Goal: Information Seeking & Learning: Learn about a topic

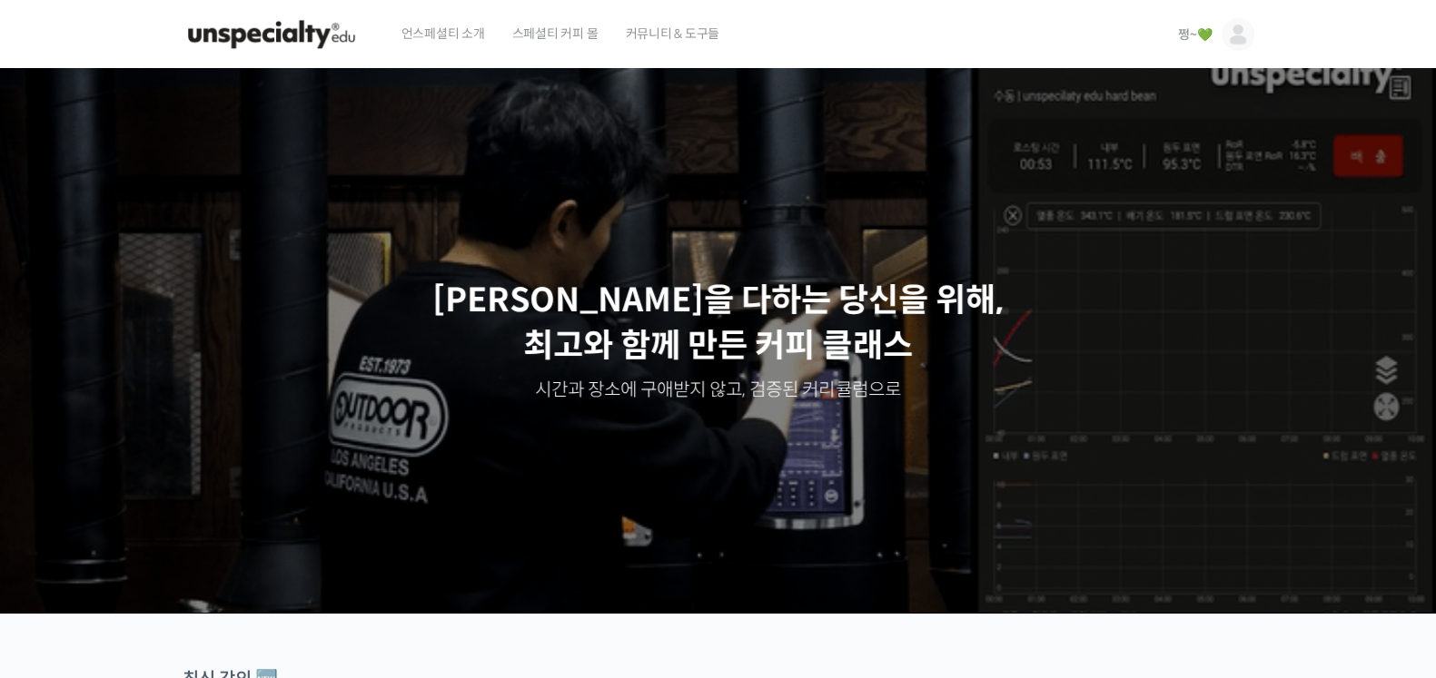
click at [1172, 43] on div "쩡~💚 쩡~💚 @ikaros4861757748129 내가 등록한 강의 나의 자격증 수강생 그룹 내가 참여한 게시글 내 계정 로그아웃" at bounding box center [1212, 34] width 83 height 69
click at [1195, 26] on span "쩡~💚" at bounding box center [1195, 34] width 34 height 16
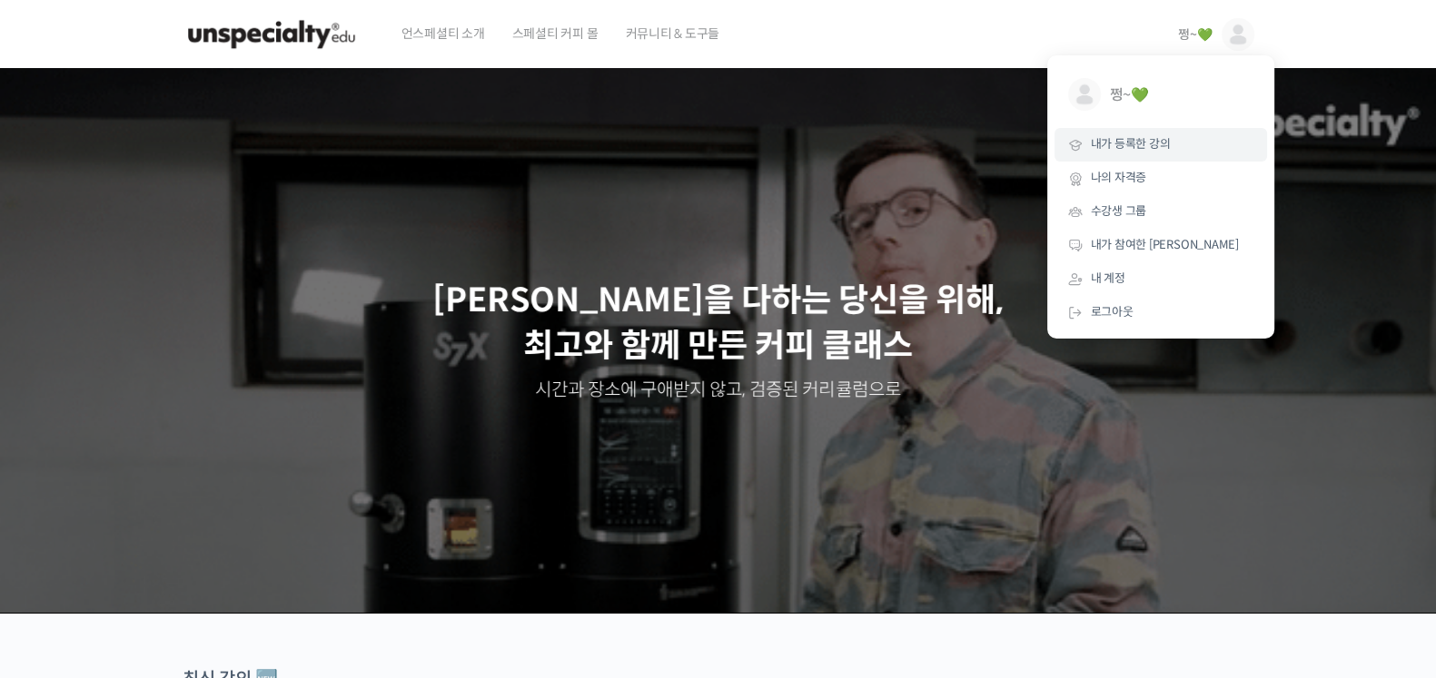
click at [1168, 134] on link "내가 등록한 강의" at bounding box center [1160, 145] width 212 height 34
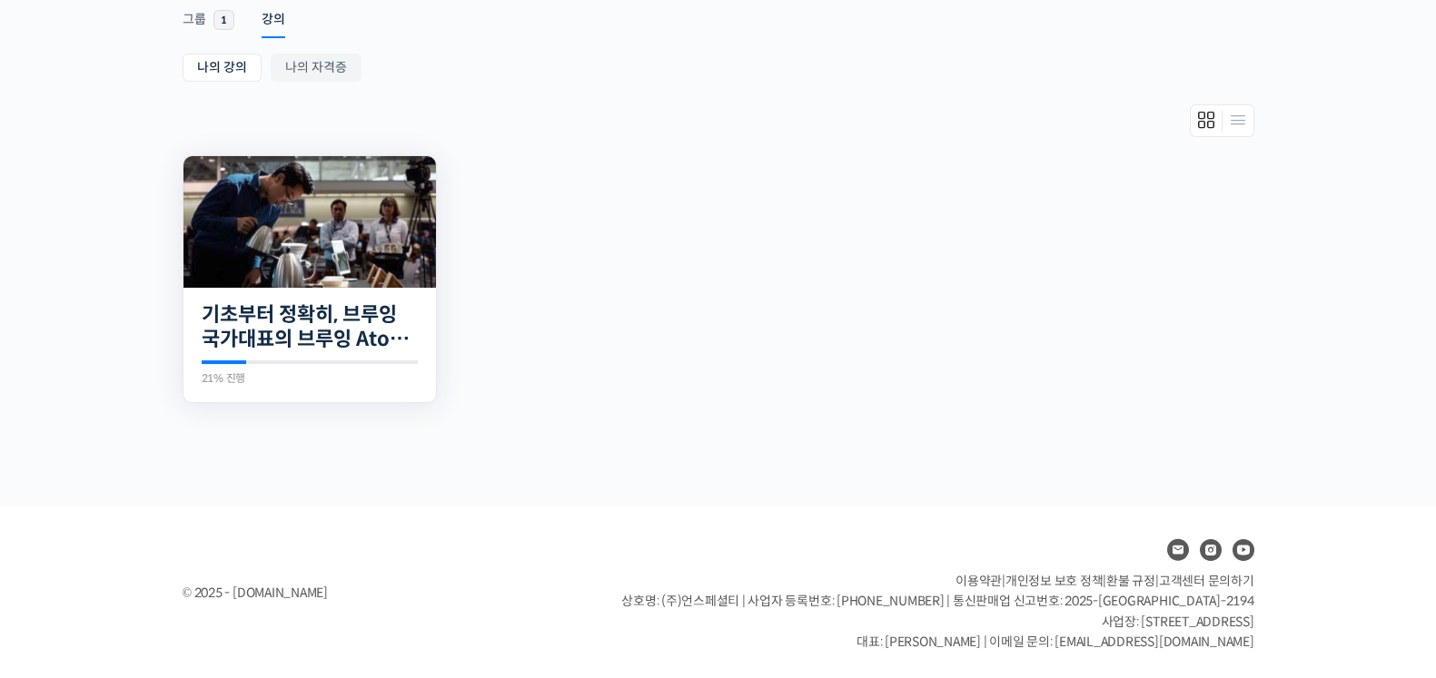
click at [324, 222] on img at bounding box center [309, 222] width 252 height 132
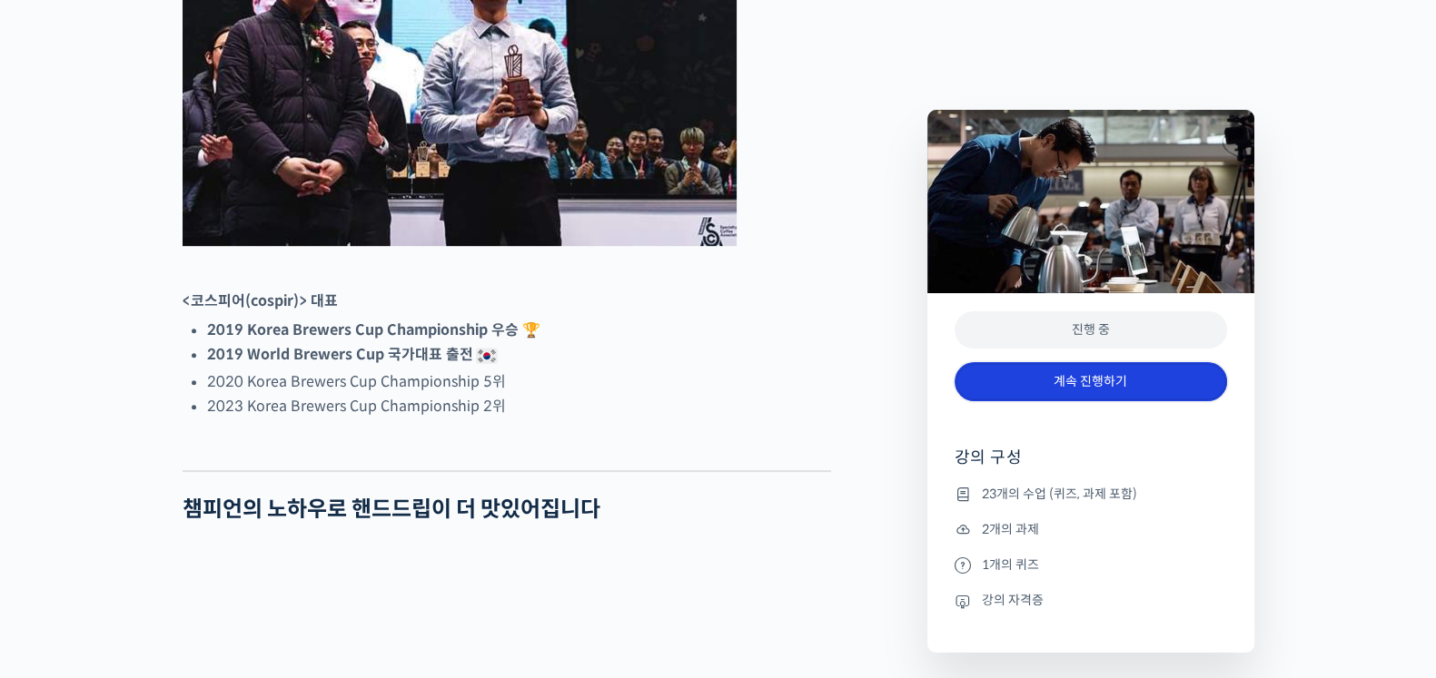
click at [1114, 380] on link "계속 진행하기" at bounding box center [1090, 381] width 272 height 39
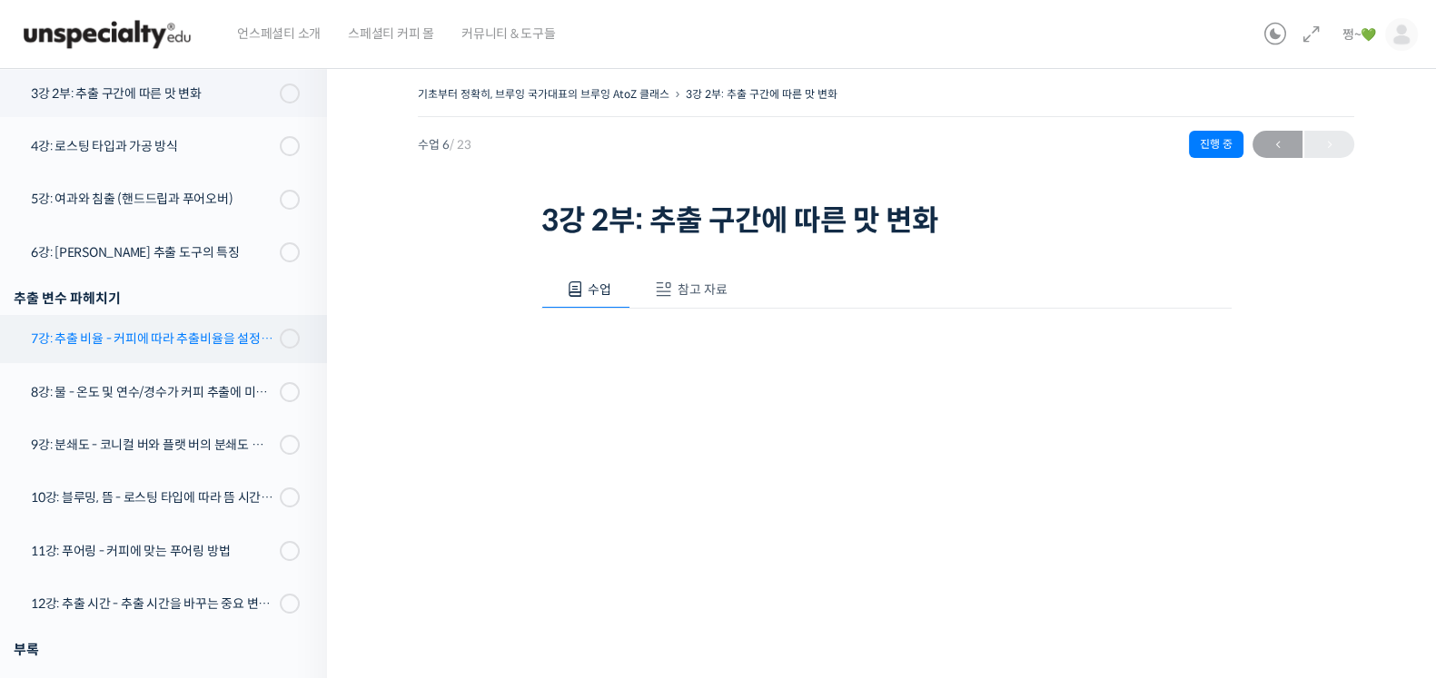
scroll to position [116, 0]
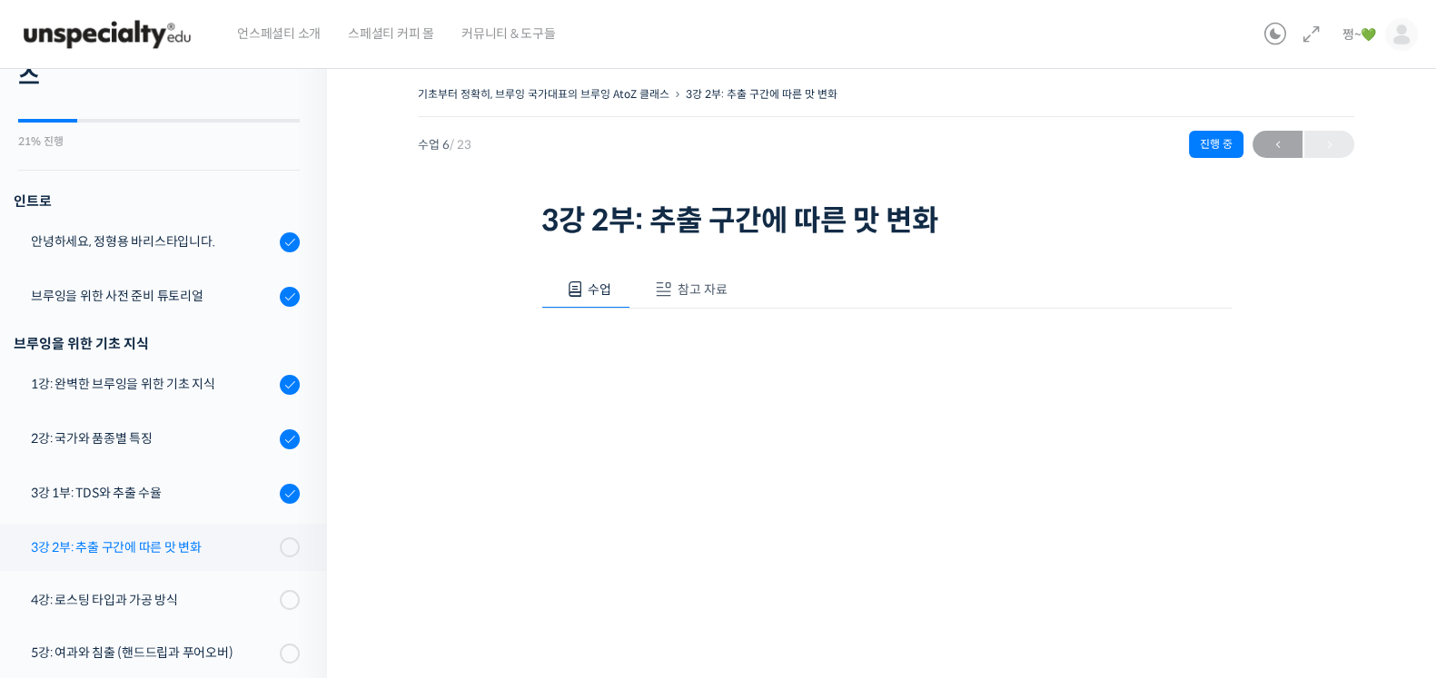
click at [127, 550] on div "3강 2부: 추출 구간에 따른 맛 변화" at bounding box center [152, 548] width 243 height 20
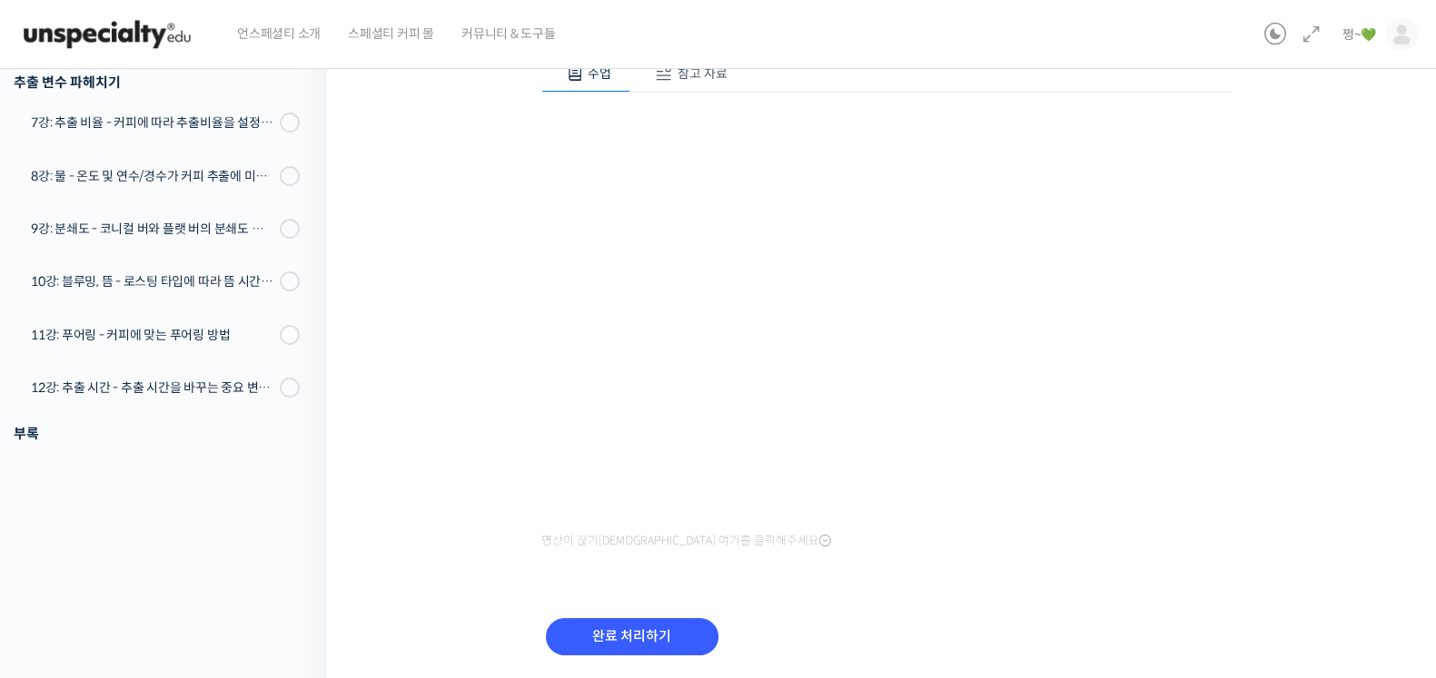
scroll to position [277, 0]
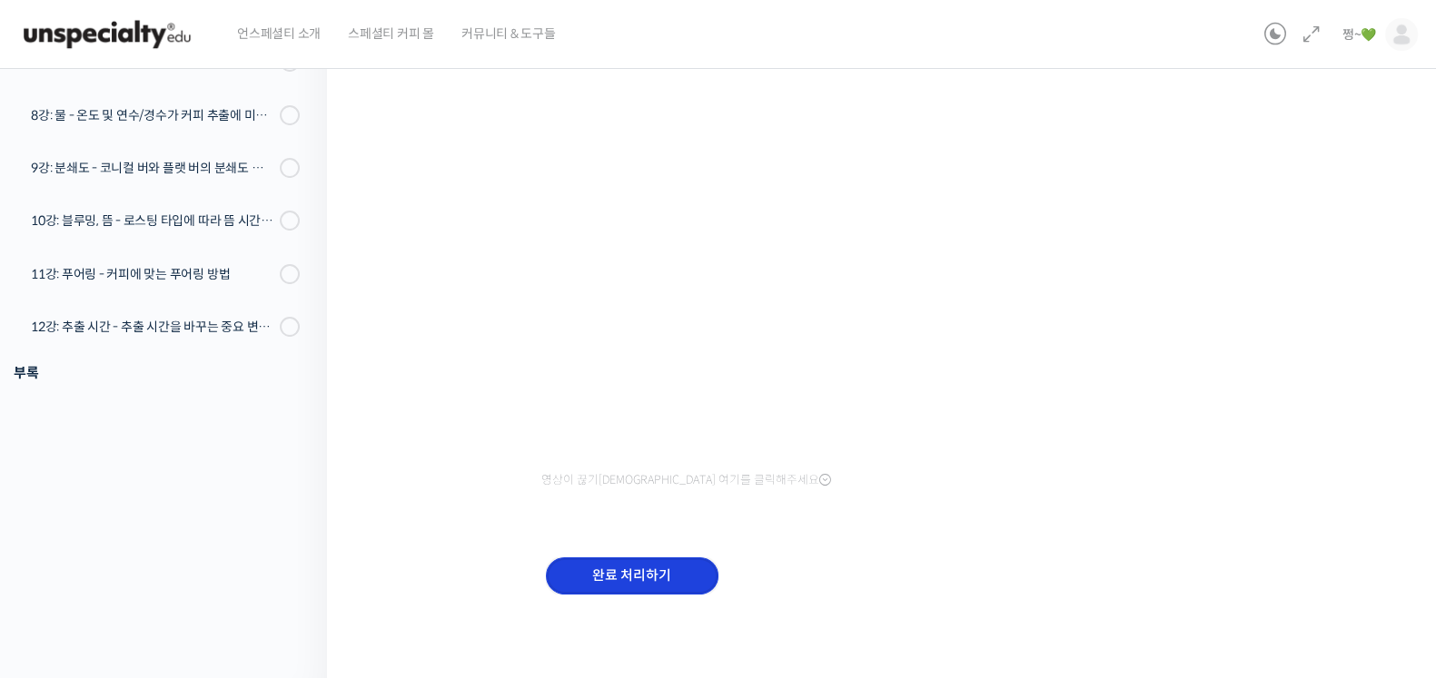
click at [604, 582] on input "완료 처리하기" at bounding box center [632, 576] width 173 height 37
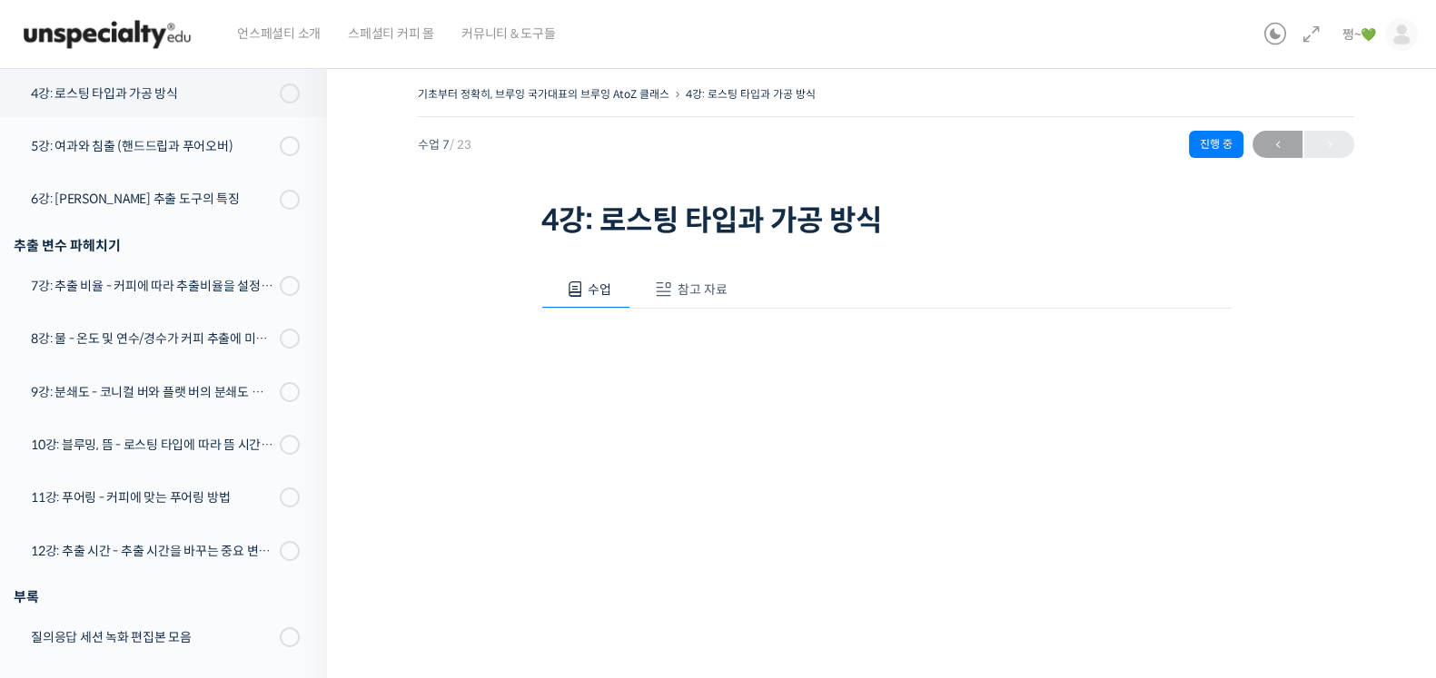
click at [706, 291] on span "참고 자료" at bounding box center [702, 290] width 50 height 16
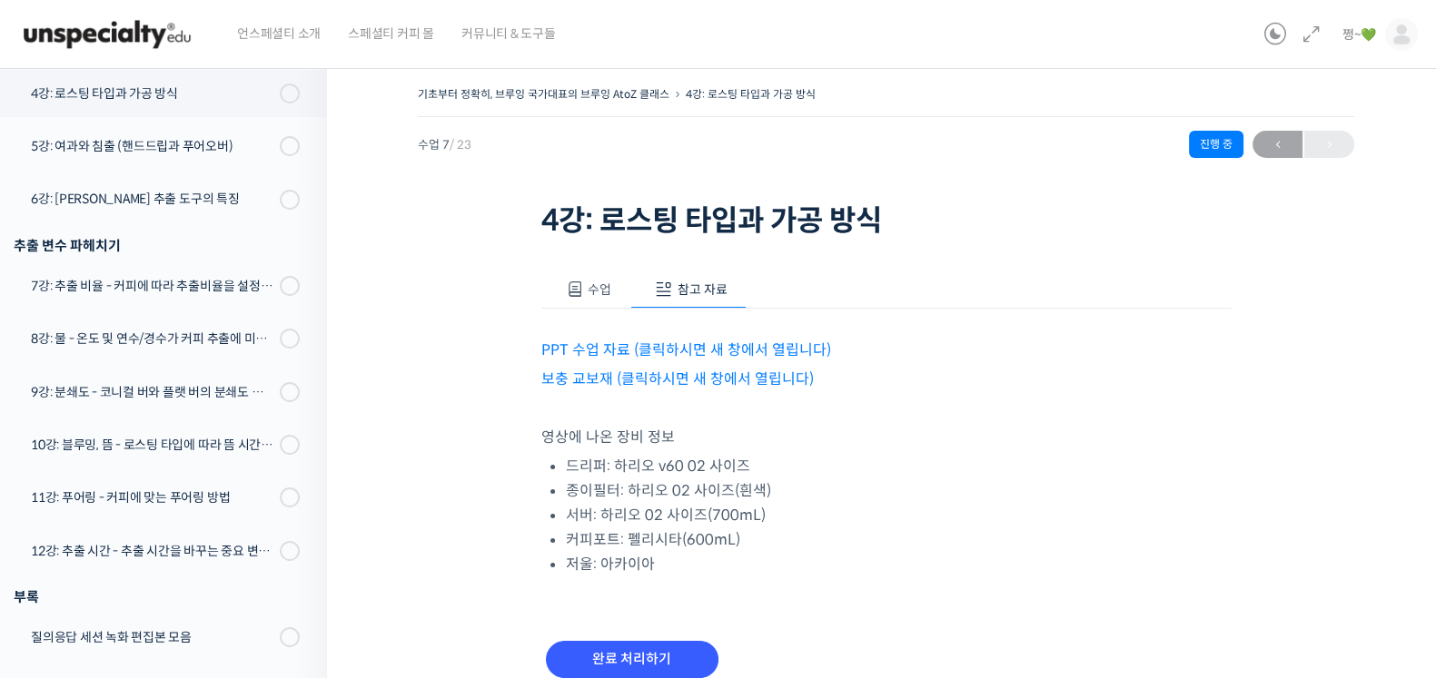
click at [627, 349] on link "PPT 수업 자료 (클릭하시면 새 창에서 열립니다)" at bounding box center [686, 350] width 290 height 19
click at [586, 379] on link "보충 교보재 (클릭하시면 새 창에서 열립니다)" at bounding box center [677, 379] width 272 height 19
